Goal: Check status

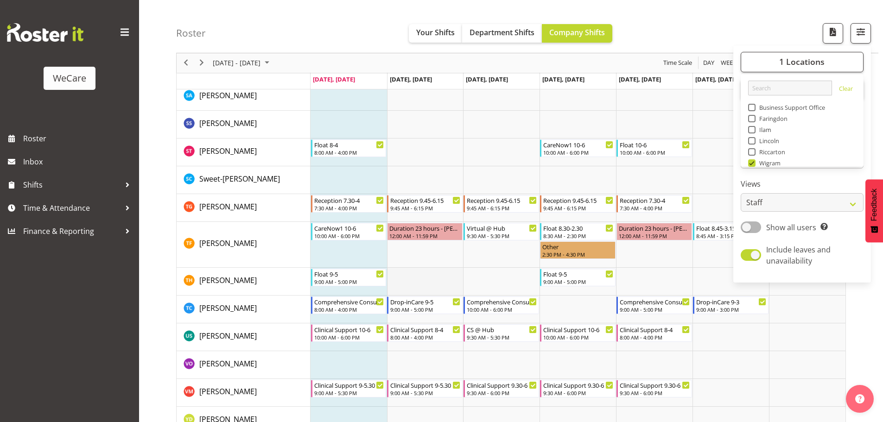
scroll to position [33, 0]
click at [863, 31] on span "button" at bounding box center [860, 32] width 12 height 12
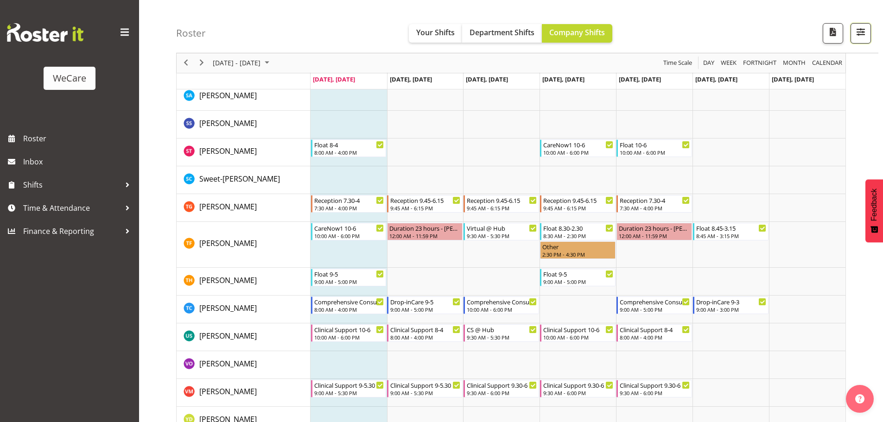
click at [867, 32] on button "button" at bounding box center [860, 33] width 20 height 20
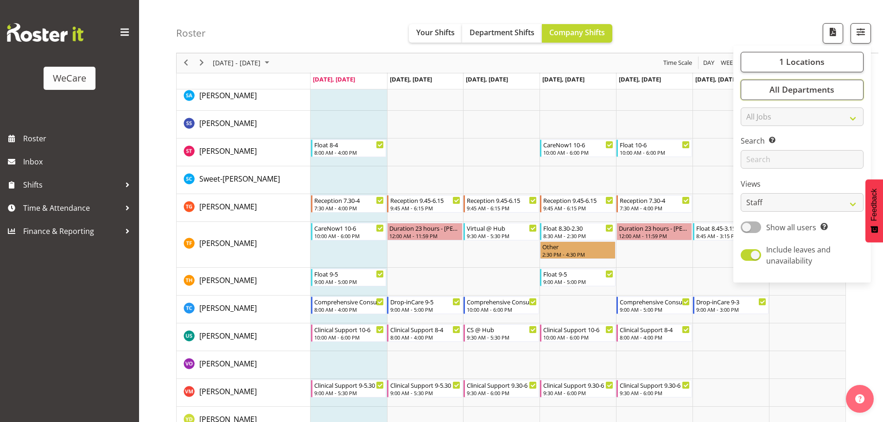
drag, startPoint x: 770, startPoint y: 89, endPoint x: 776, endPoint y: 120, distance: 31.6
click at [770, 89] on span "All Departments" at bounding box center [801, 89] width 65 height 11
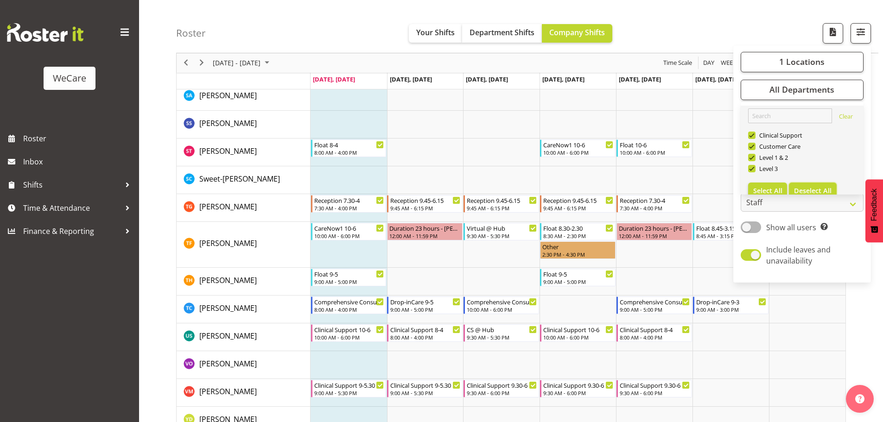
click at [801, 186] on button "Deselect All" at bounding box center [813, 191] width 48 height 17
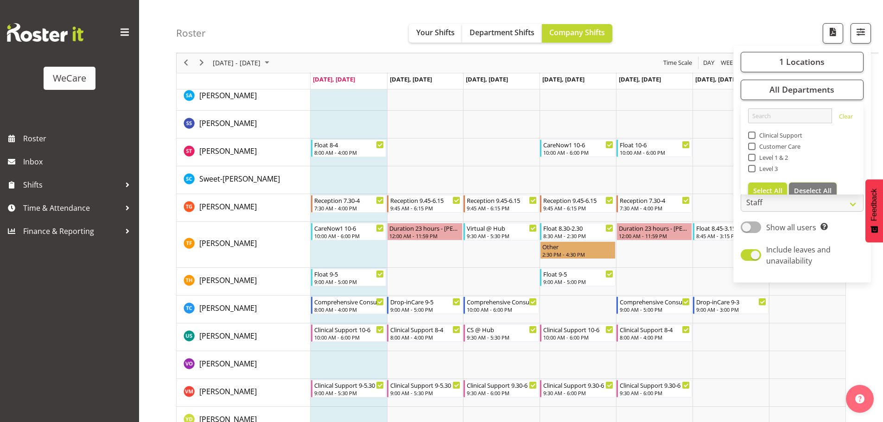
checkbox input "false"
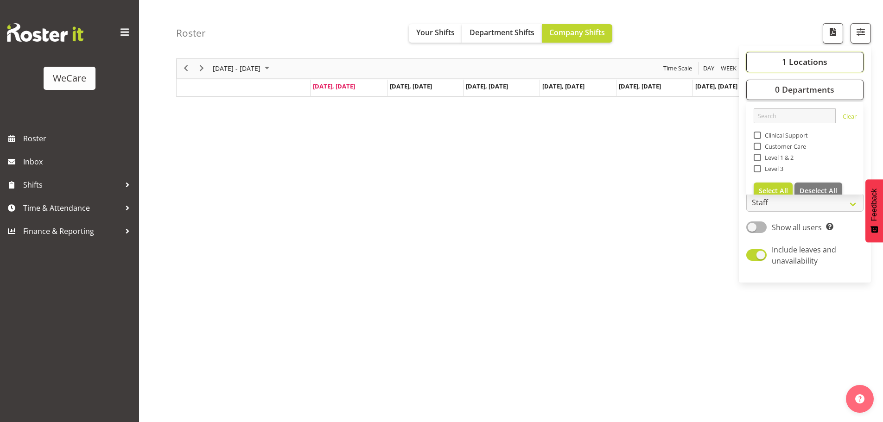
click at [785, 60] on span "1 Locations" at bounding box center [804, 62] width 45 height 11
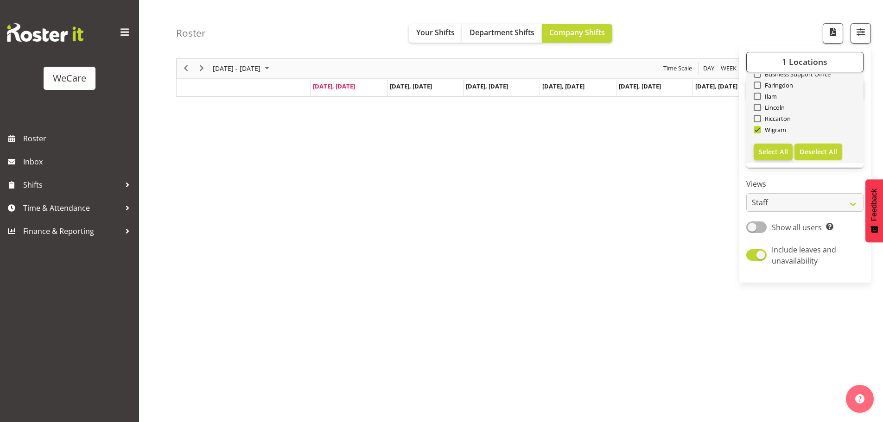
click at [813, 152] on span "Deselect All" at bounding box center [818, 151] width 38 height 9
click at [758, 129] on span at bounding box center [756, 129] width 7 height 7
click at [758, 129] on input "Wigram" at bounding box center [756, 130] width 6 height 6
checkbox input "true"
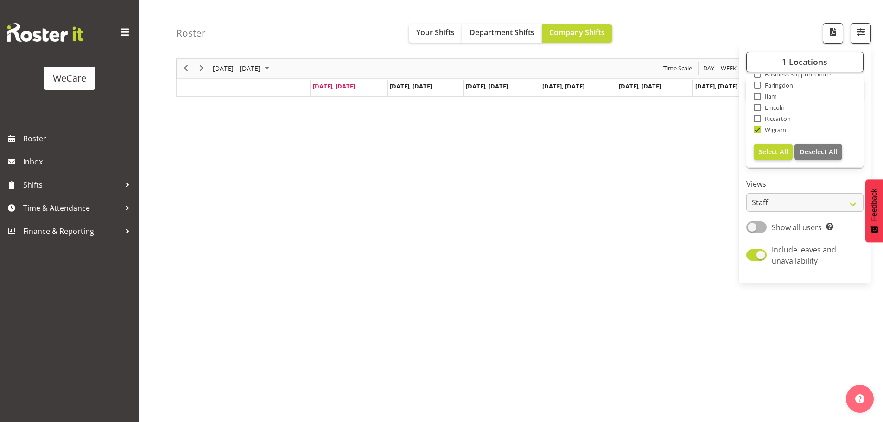
click at [579, 227] on div "[DATE] - [DATE] [DATE] Day Week Fortnight Month calendar Month Agenda Time Scal…" at bounding box center [529, 236] width 707 height 371
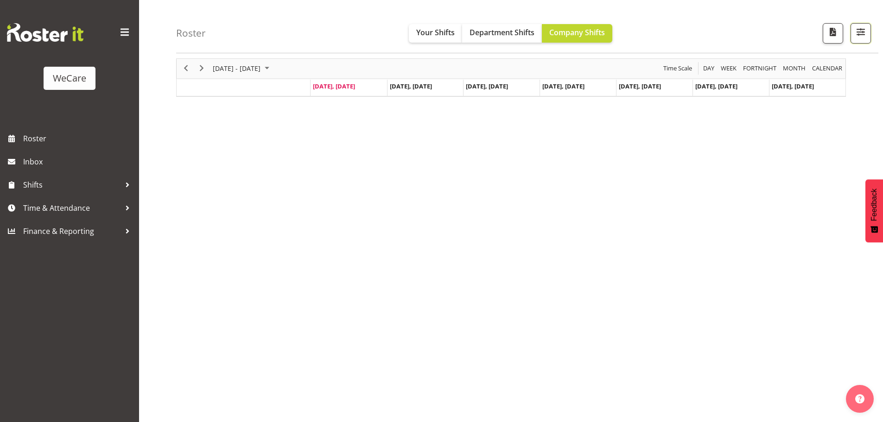
drag, startPoint x: 853, startPoint y: 27, endPoint x: 853, endPoint y: 80, distance: 52.8
click at [853, 26] on button "button" at bounding box center [860, 33] width 20 height 20
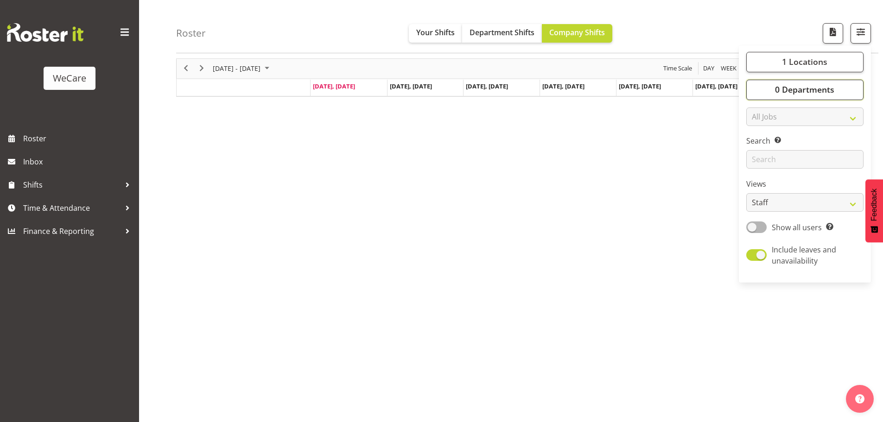
drag, startPoint x: 851, startPoint y: 87, endPoint x: 845, endPoint y: 93, distance: 8.5
click at [851, 87] on button "0 Departments" at bounding box center [804, 90] width 117 height 20
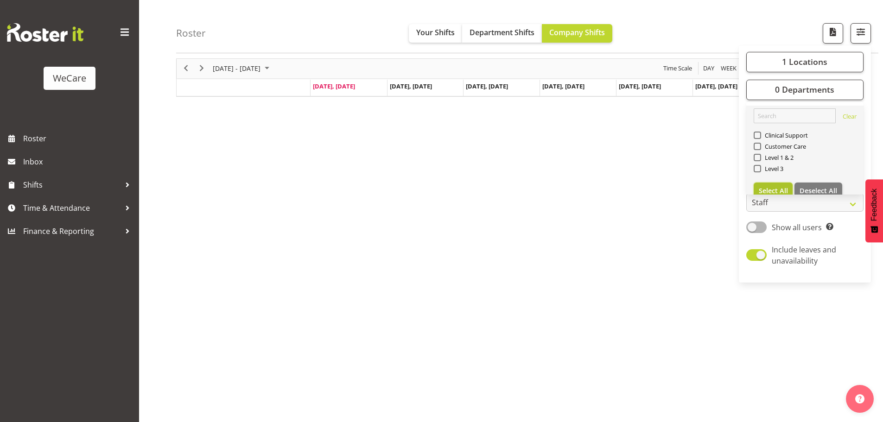
click at [761, 187] on span "Select All" at bounding box center [772, 190] width 29 height 9
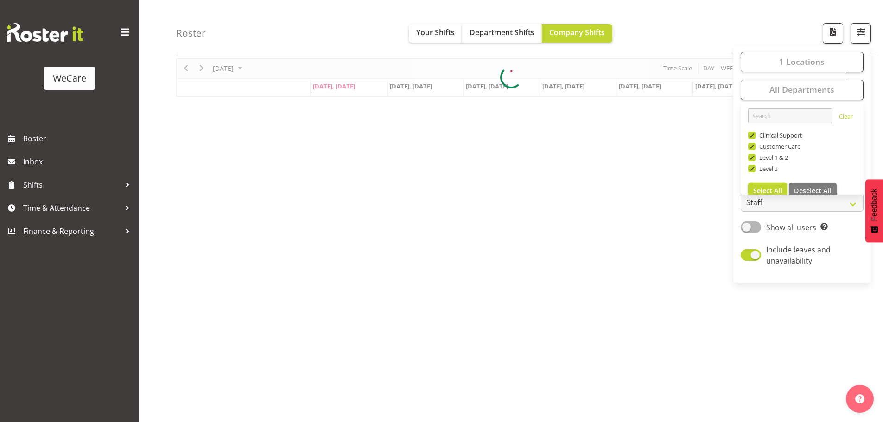
checkbox input "true"
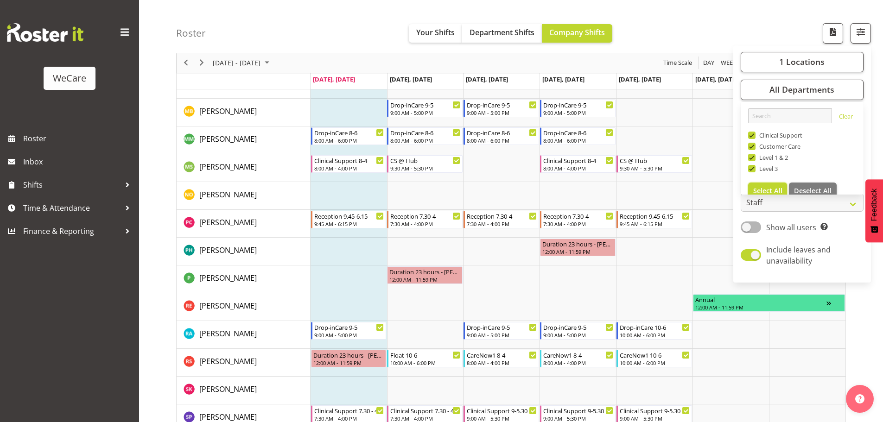
scroll to position [974, 0]
